Goal: Transaction & Acquisition: Purchase product/service

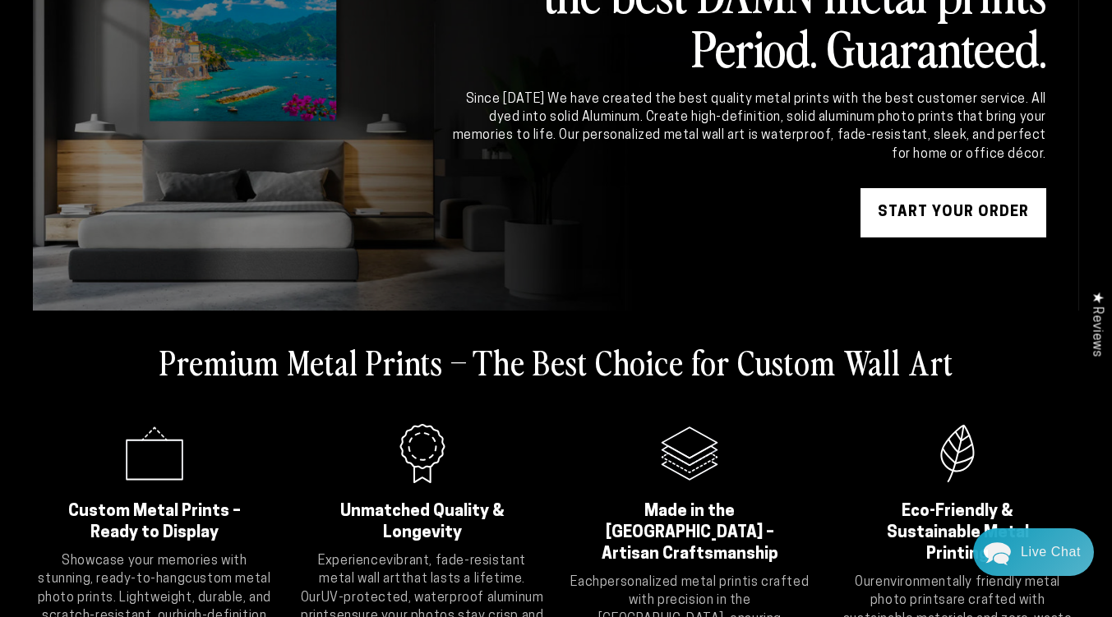
scroll to position [247, 0]
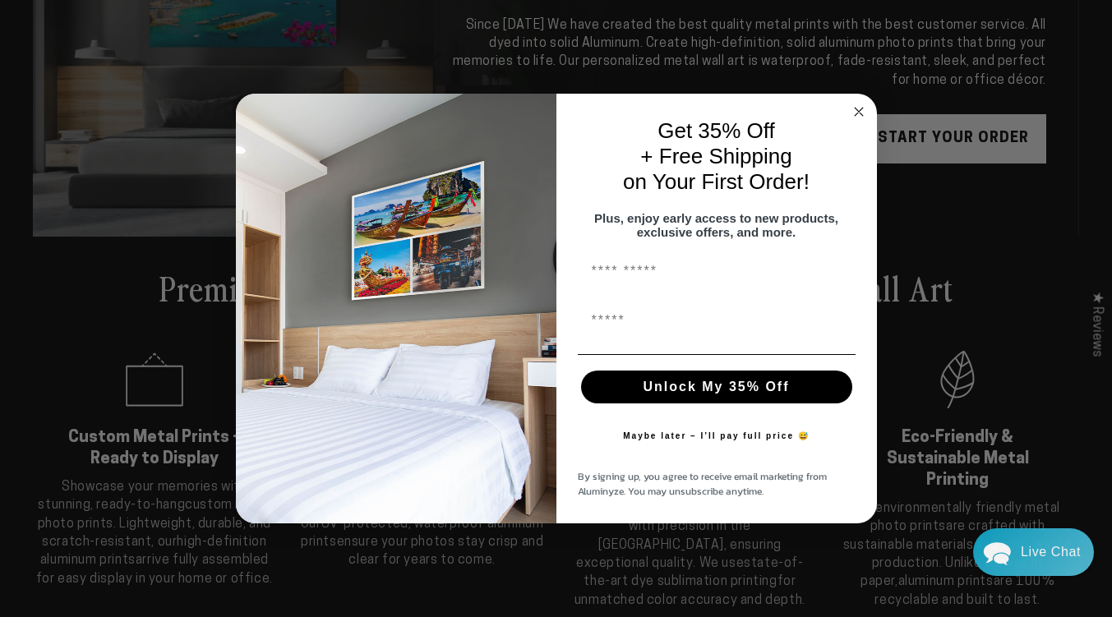
click at [991, 154] on div "Close dialog Get 35% Off + Free Shipping on Your First Order! Plus, enjoy early…" at bounding box center [556, 308] width 1112 height 617
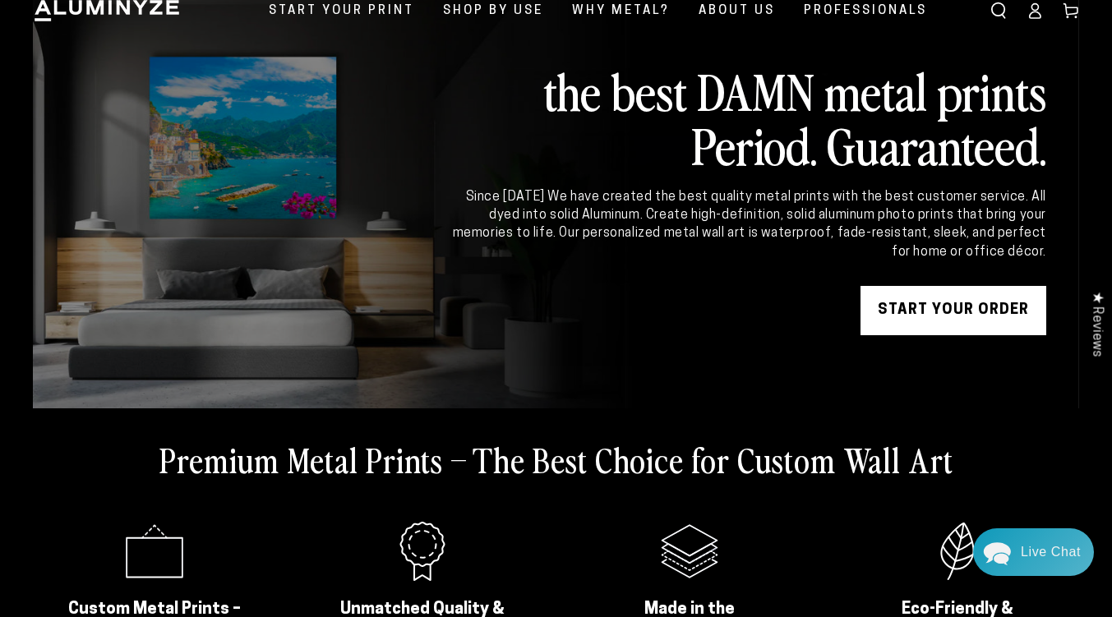
scroll to position [0, 0]
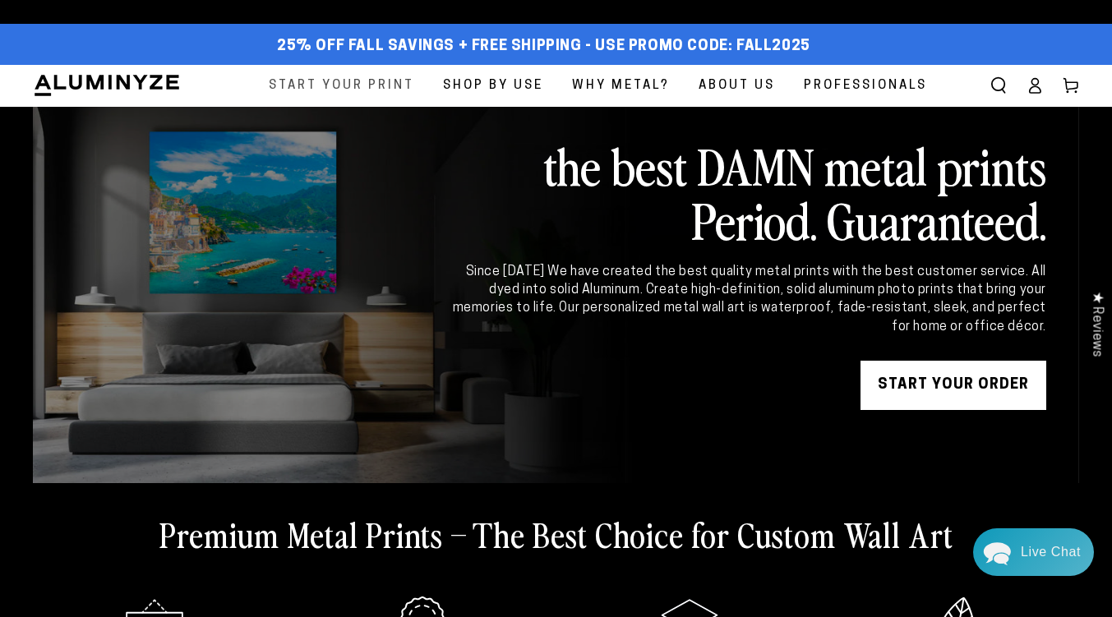
click at [396, 88] on span "Start Your Print" at bounding box center [341, 86] width 145 height 22
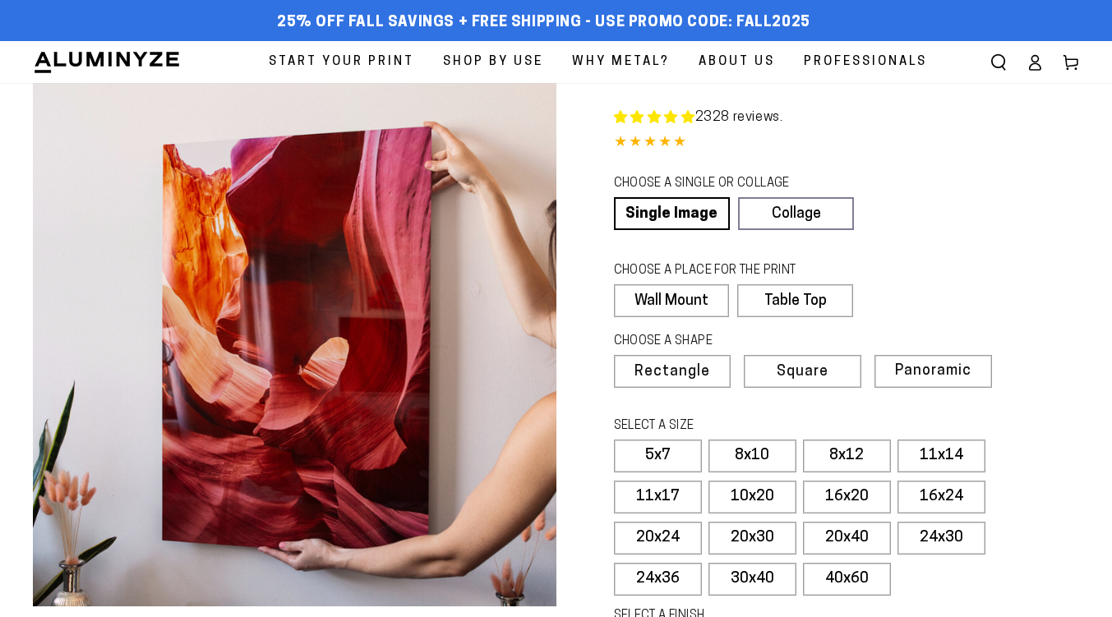
select select "**********"
click at [760, 213] on link "Collage" at bounding box center [795, 213] width 116 height 33
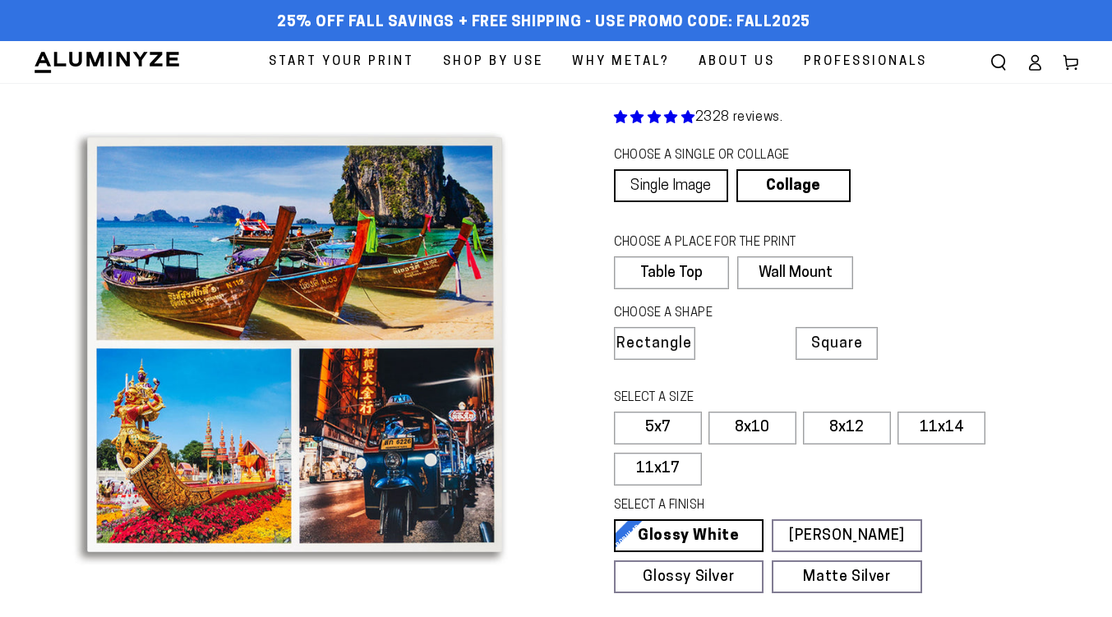
click at [684, 190] on link "Single Image" at bounding box center [671, 185] width 114 height 33
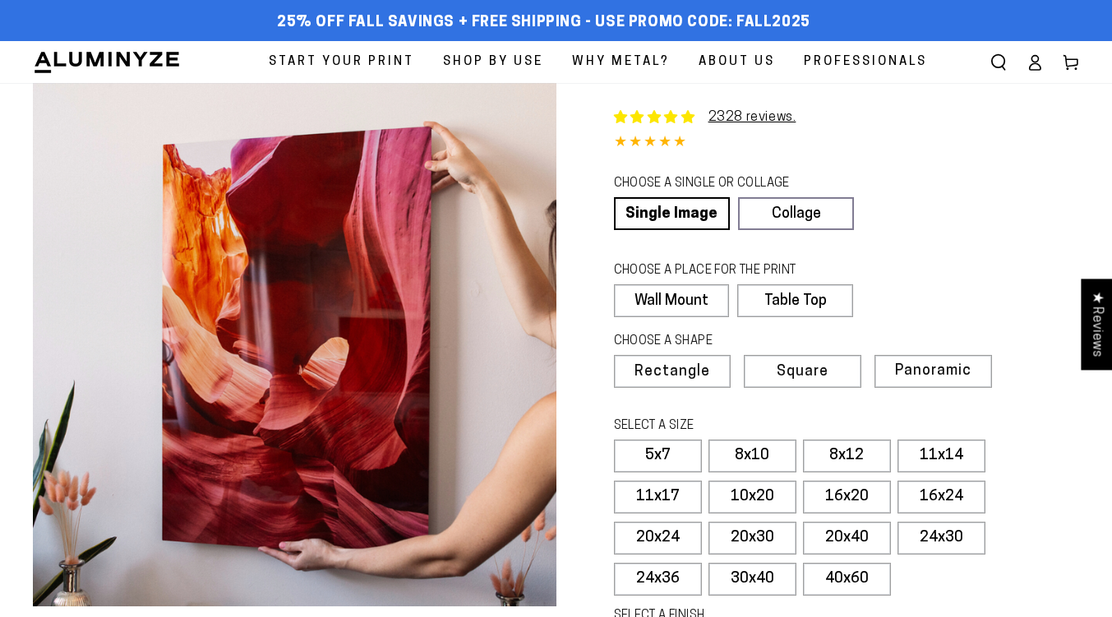
select select "**********"
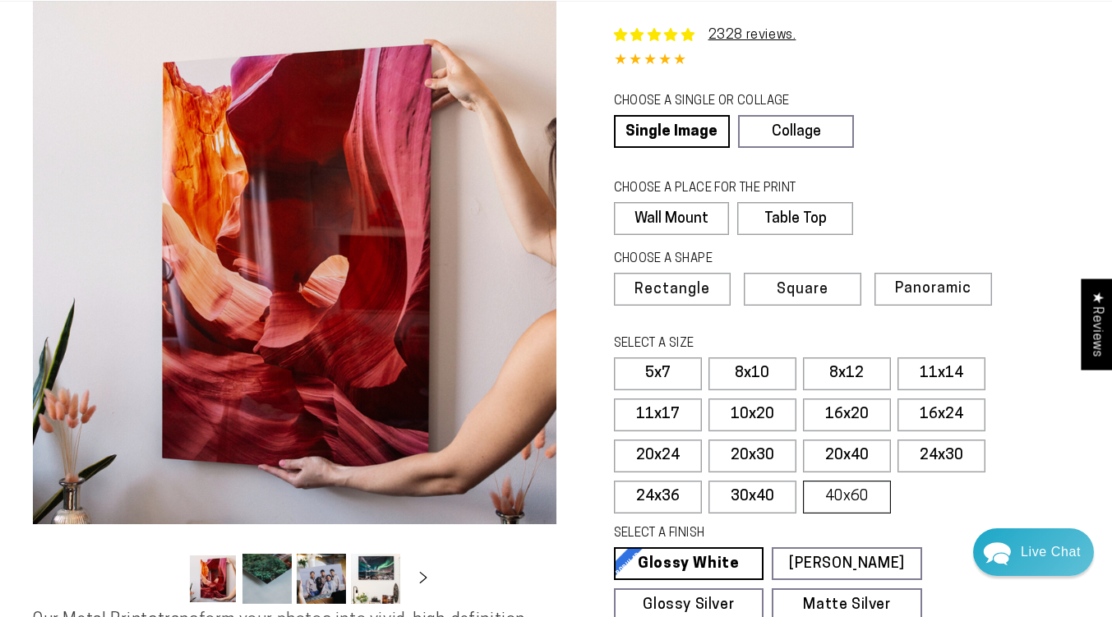
click at [841, 505] on label "40x60" at bounding box center [847, 497] width 88 height 33
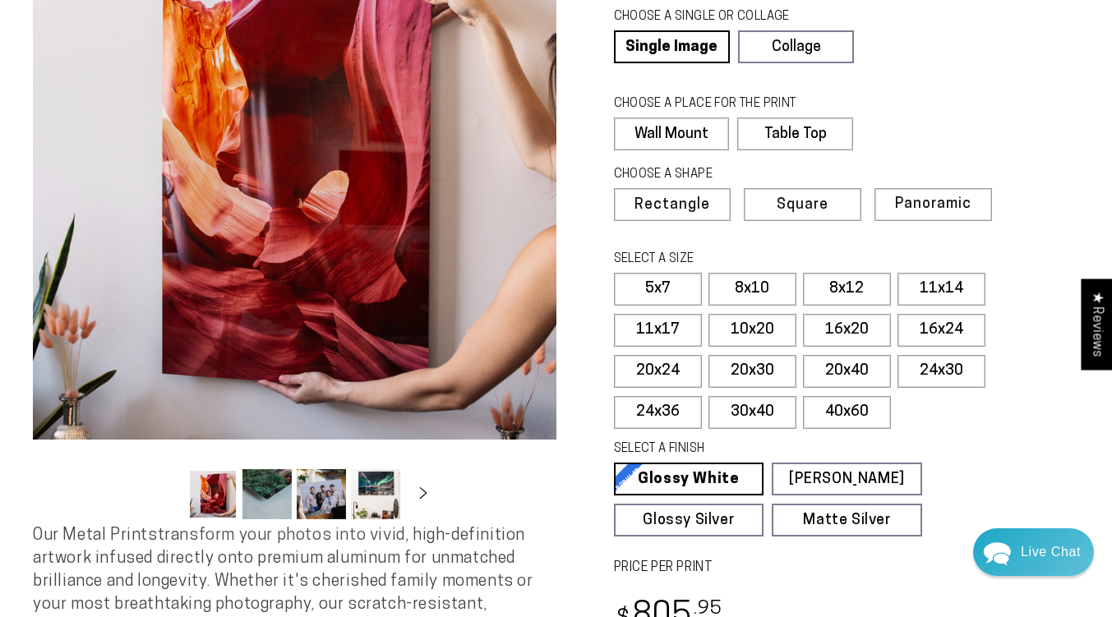
scroll to position [329, 0]
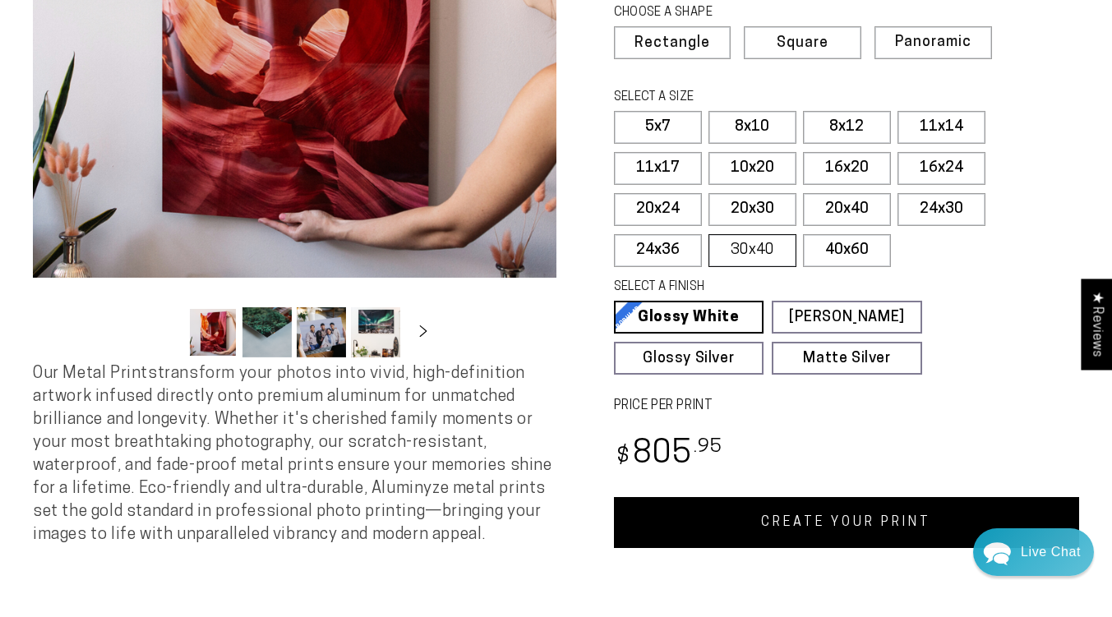
click at [776, 249] on label "30x40" at bounding box center [752, 250] width 88 height 33
click at [744, 209] on label "20x30" at bounding box center [752, 209] width 88 height 33
click at [766, 246] on label "30x40" at bounding box center [752, 250] width 88 height 33
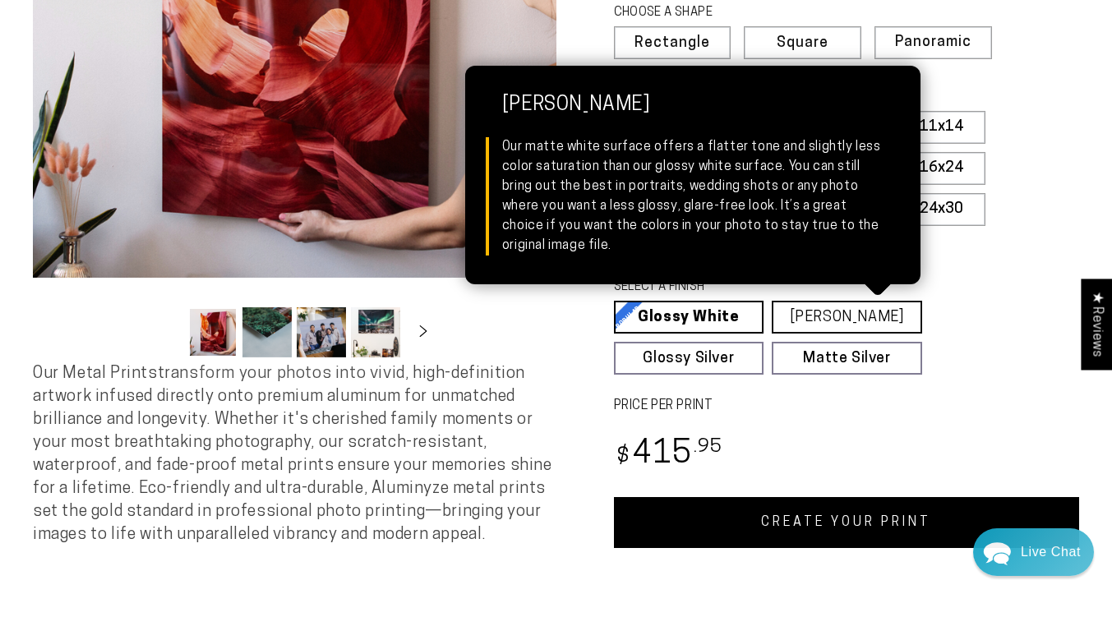
click at [883, 325] on link "Matte White Matte White Our matte white surface offers a flatter tone and sligh…" at bounding box center [847, 317] width 150 height 33
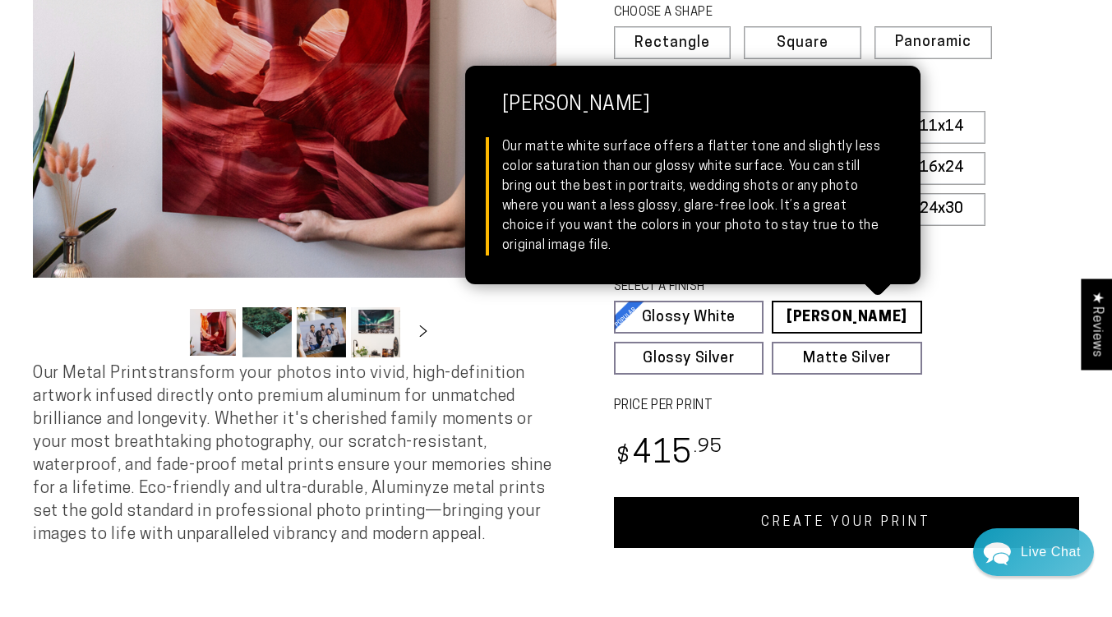
click at [822, 317] on link "Matte White Matte White Our matte white surface offers a flatter tone and sligh…" at bounding box center [847, 317] width 150 height 33
click at [837, 311] on link "Matte White Matte White Our matte white surface offers a flatter tone and sligh…" at bounding box center [847, 317] width 150 height 33
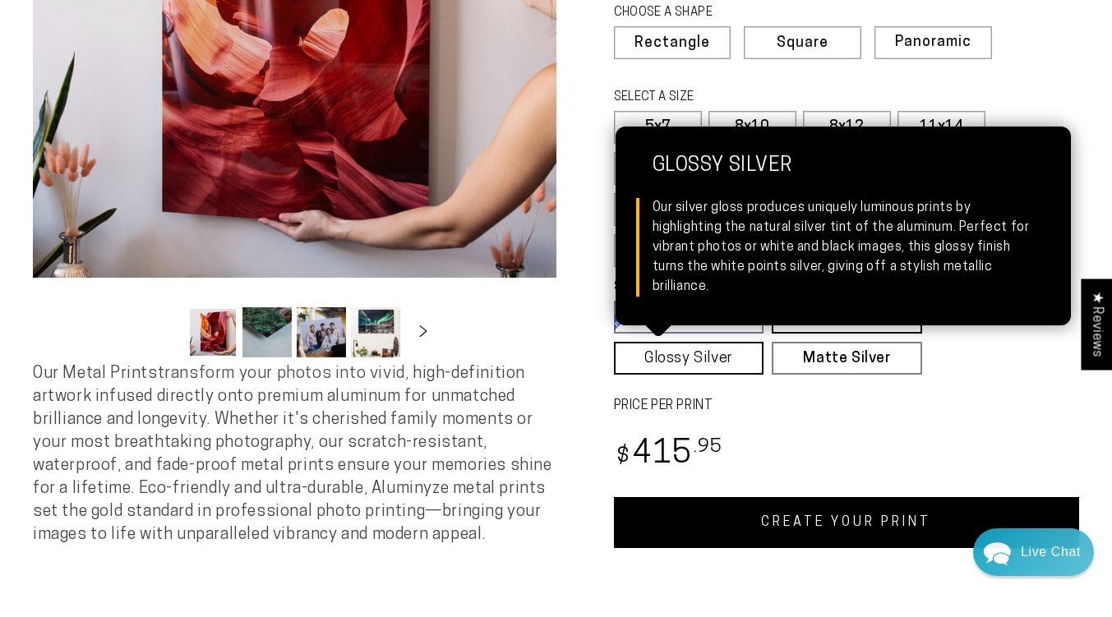
click at [719, 359] on link "Glossy Silver Glossy Silver Our silver gloss produces uniquely luminous prints …" at bounding box center [689, 358] width 150 height 33
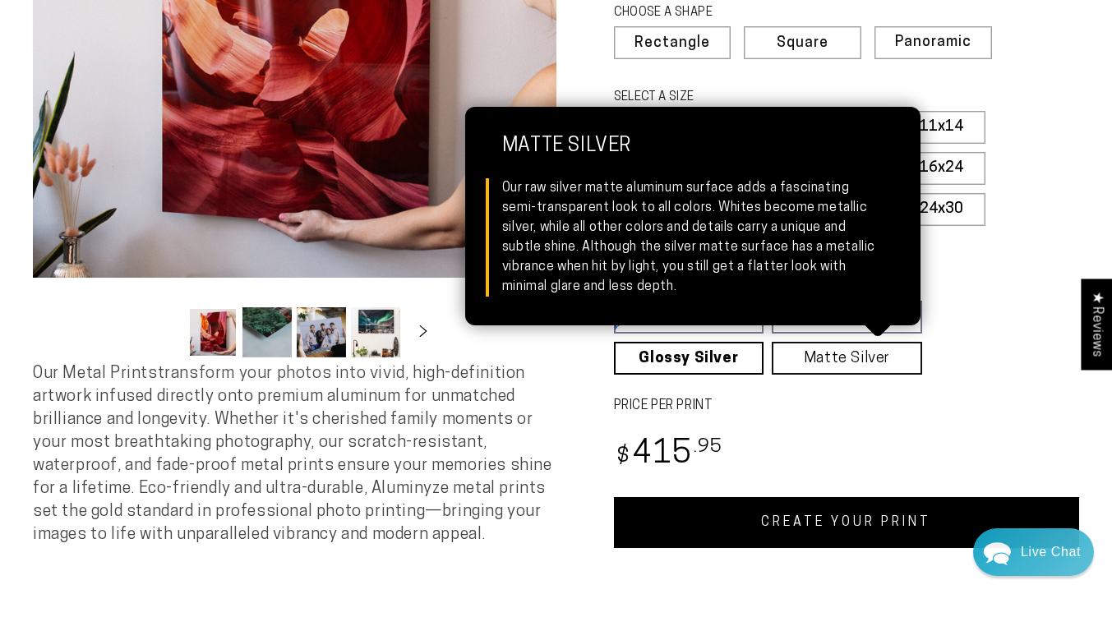
click at [801, 354] on link "Matte Silver Matte Silver Our raw silver matte aluminum surface adds a fascinat…" at bounding box center [847, 358] width 150 height 33
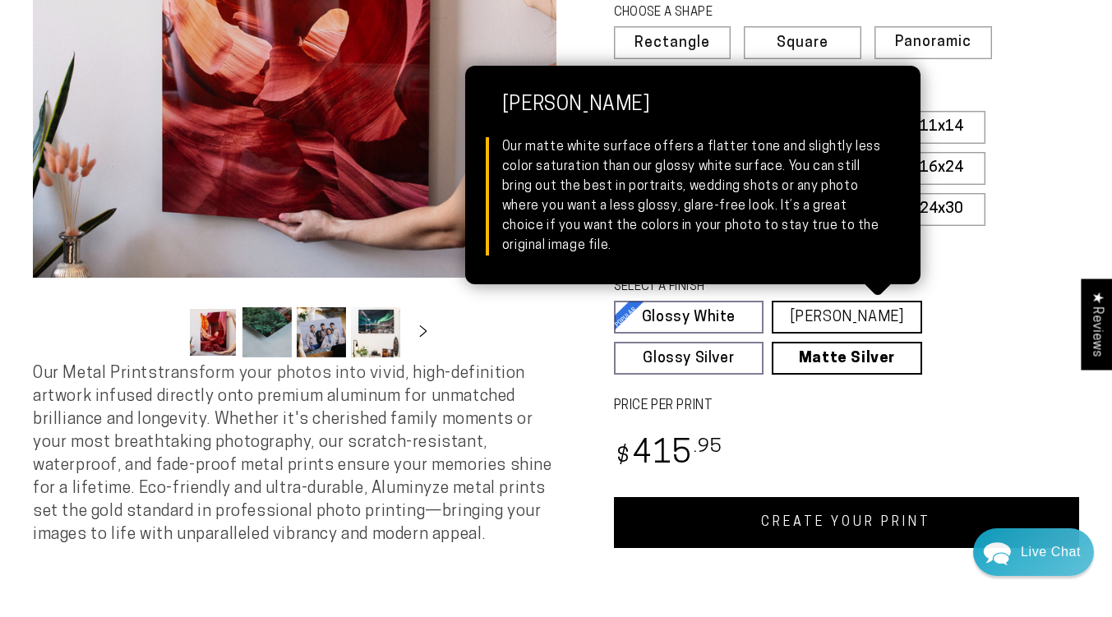
click at [898, 307] on link "Matte White Matte White Our matte white surface offers a flatter tone and sligh…" at bounding box center [847, 317] width 150 height 33
